Goal: Transaction & Acquisition: Purchase product/service

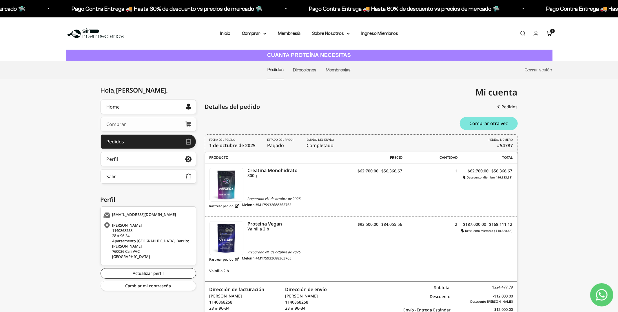
click at [137, 125] on link "Comprar" at bounding box center [149, 124] width 96 height 14
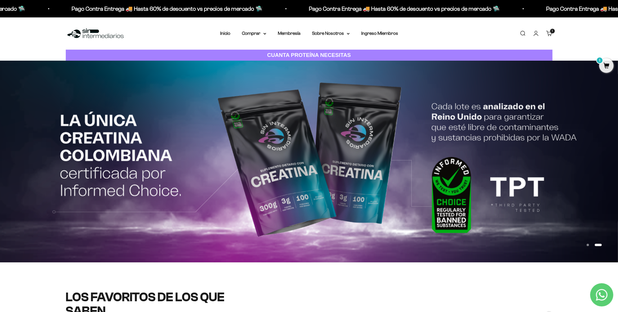
click at [607, 69] on span "1" at bounding box center [606, 65] width 14 height 14
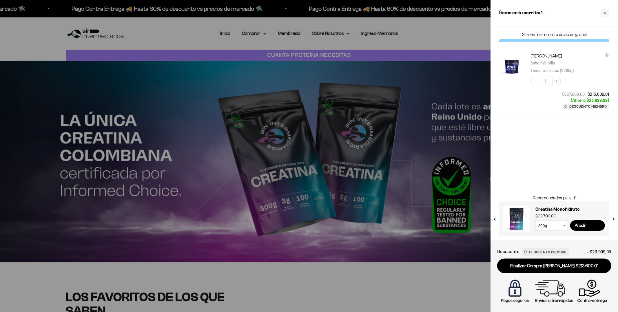
click at [287, 72] on div at bounding box center [309, 156] width 618 height 312
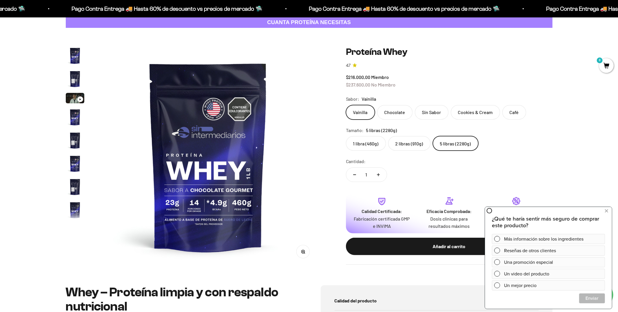
scroll to position [0, 2042]
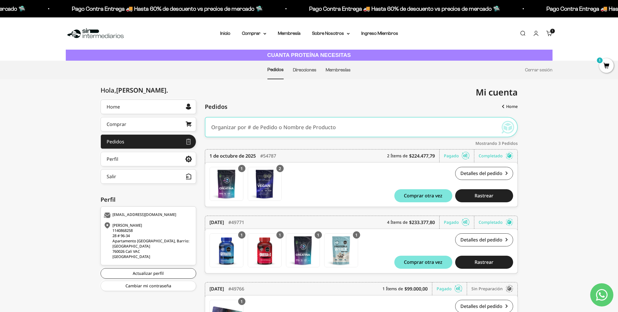
scroll to position [50, 0]
